Goal: Task Accomplishment & Management: Use online tool/utility

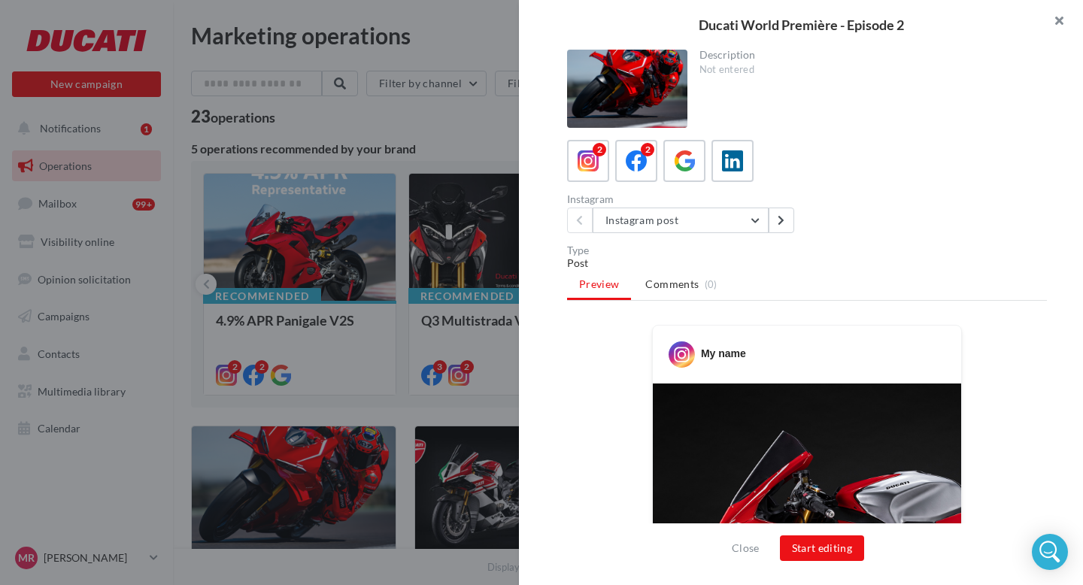
click at [1058, 23] on button "button" at bounding box center [1052, 22] width 60 height 45
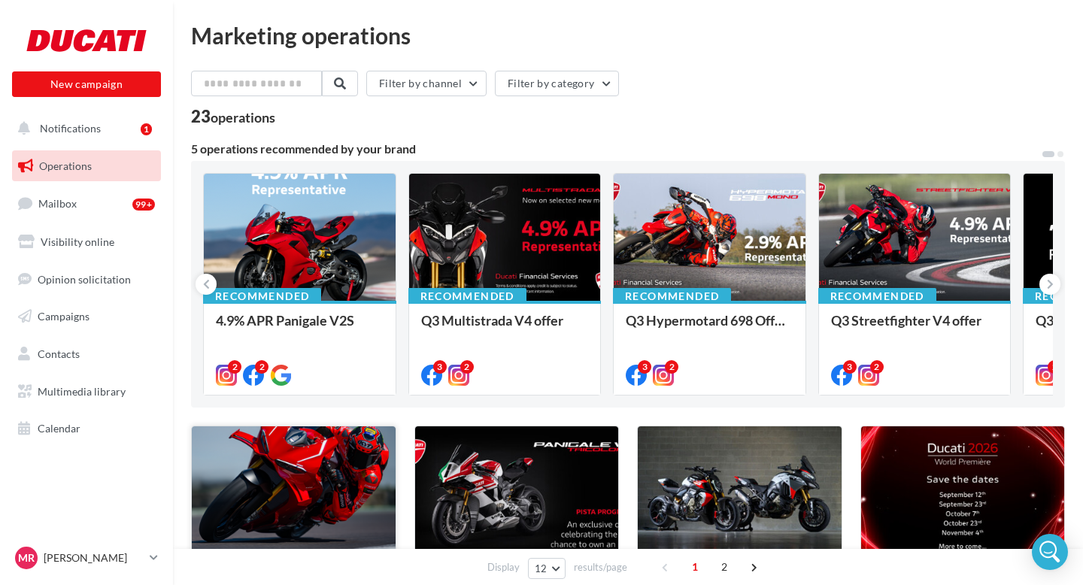
click at [305, 498] on div at bounding box center [294, 494] width 204 height 137
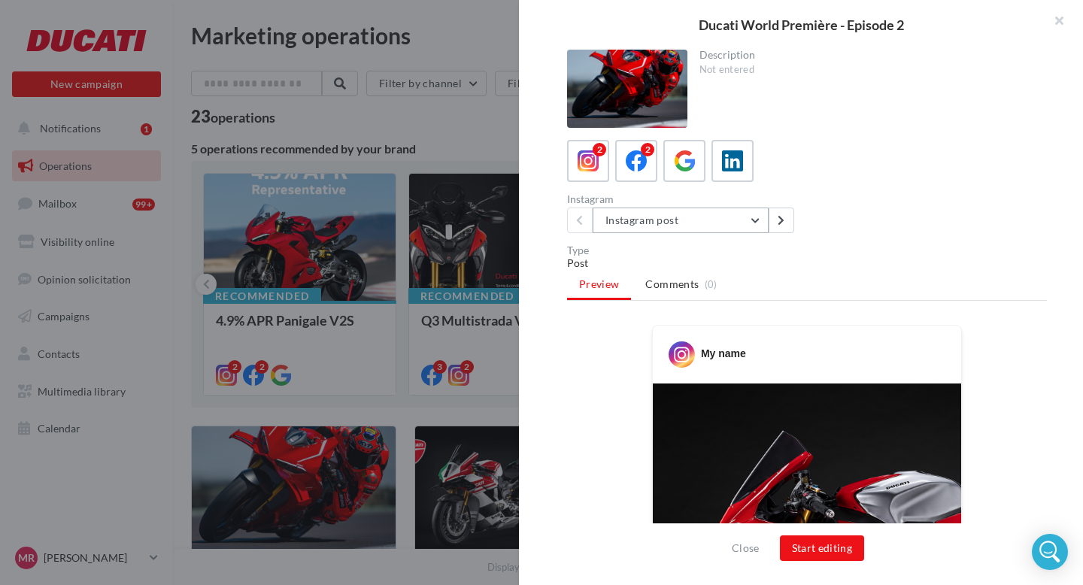
click at [737, 218] on button "Instagram post" at bounding box center [680, 220] width 176 height 26
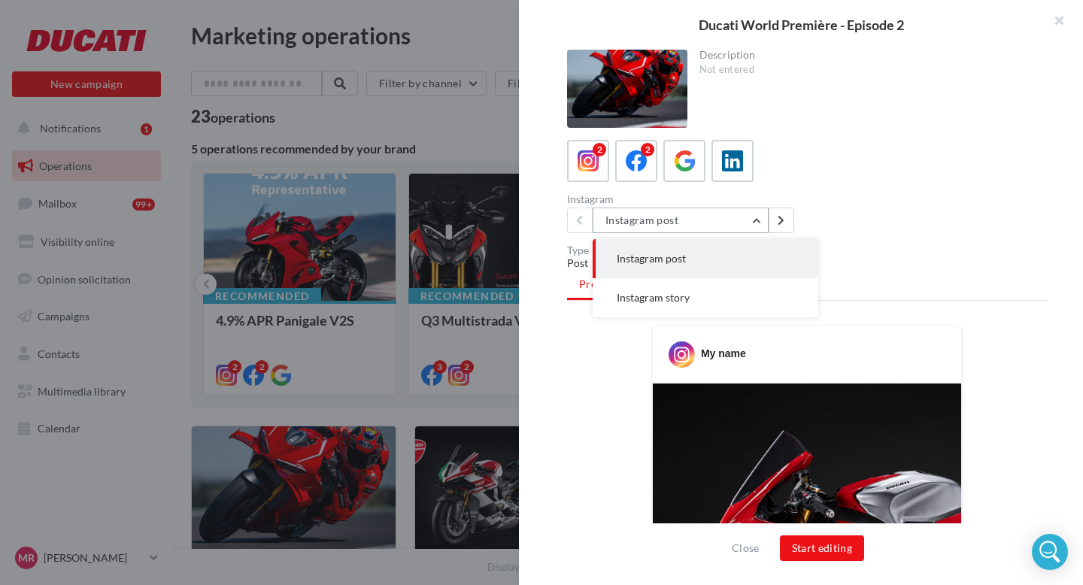
click at [719, 218] on button "Instagram post" at bounding box center [680, 220] width 176 height 26
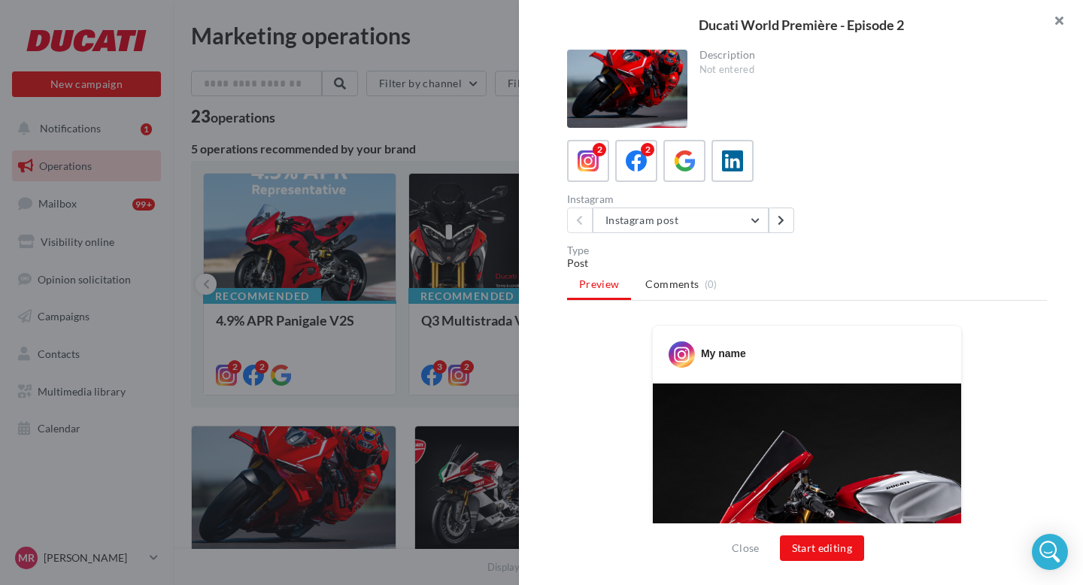
click at [1056, 26] on button "button" at bounding box center [1052, 22] width 60 height 45
